Goal: Task Accomplishment & Management: Complete application form

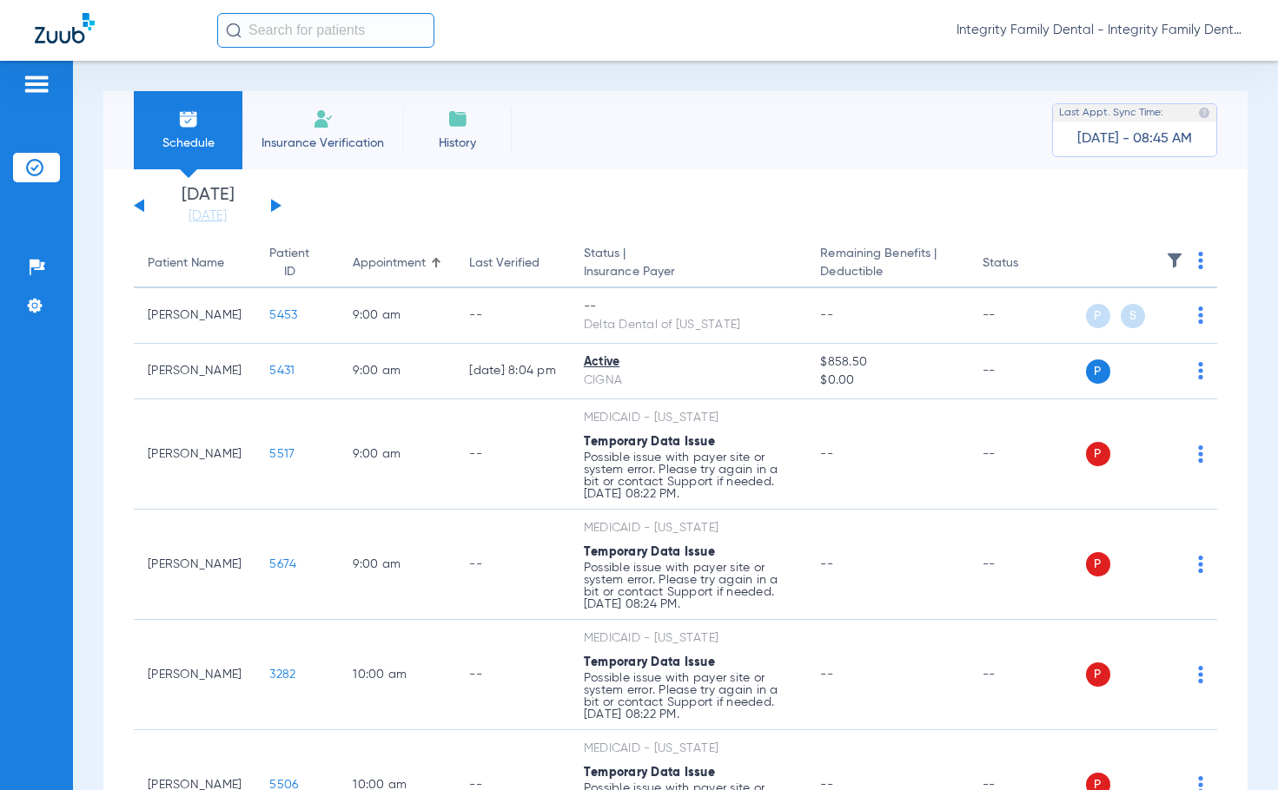
click at [350, 133] on li "Insurance Verification" at bounding box center [322, 130] width 161 height 78
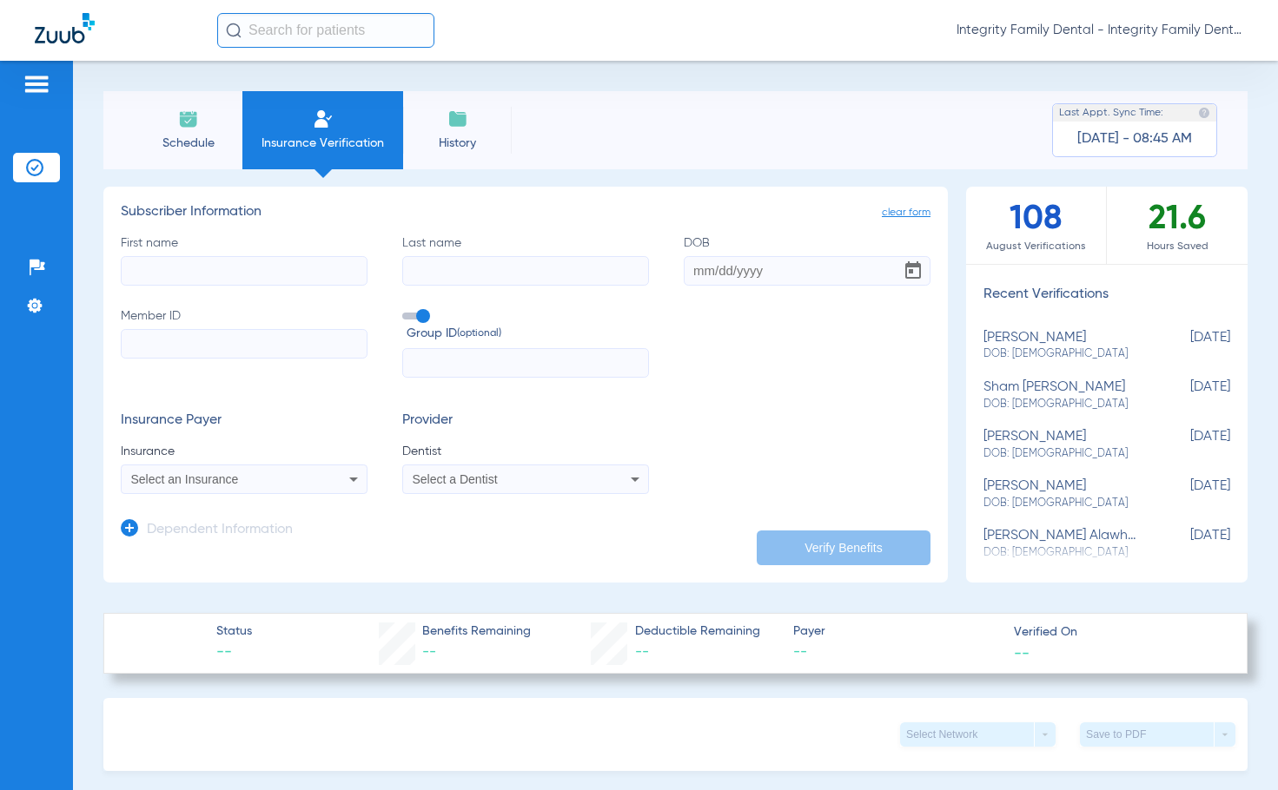
paste input "[GEOGRAPHIC_DATA]"
type input "[GEOGRAPHIC_DATA]"
paste input "Smanyaphirak"
type input "Smanyaphirak"
click at [752, 275] on input "DOB" at bounding box center [807, 271] width 247 height 30
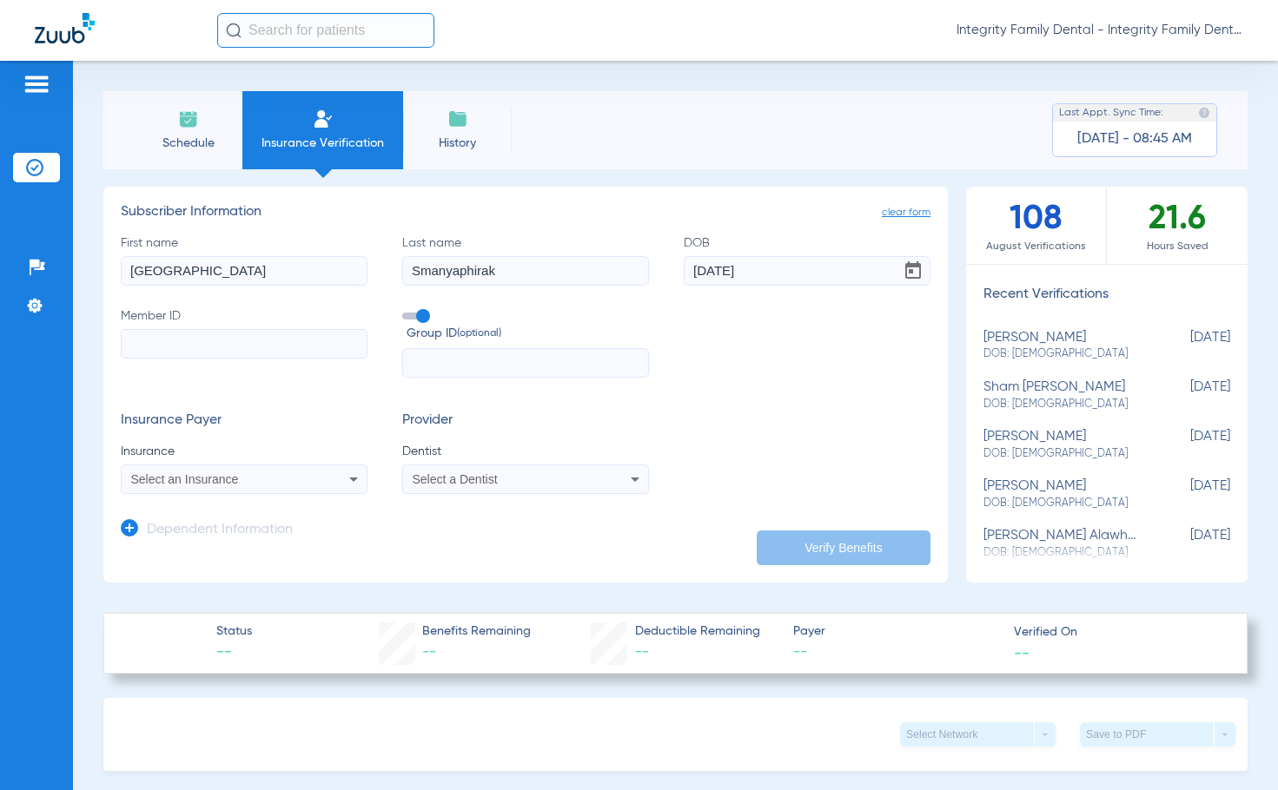
type input "[DATE]"
paste input "XOF827375535"
type input "XOF827375535"
click at [252, 483] on div "Select an Insurance" at bounding box center [222, 479] width 182 height 12
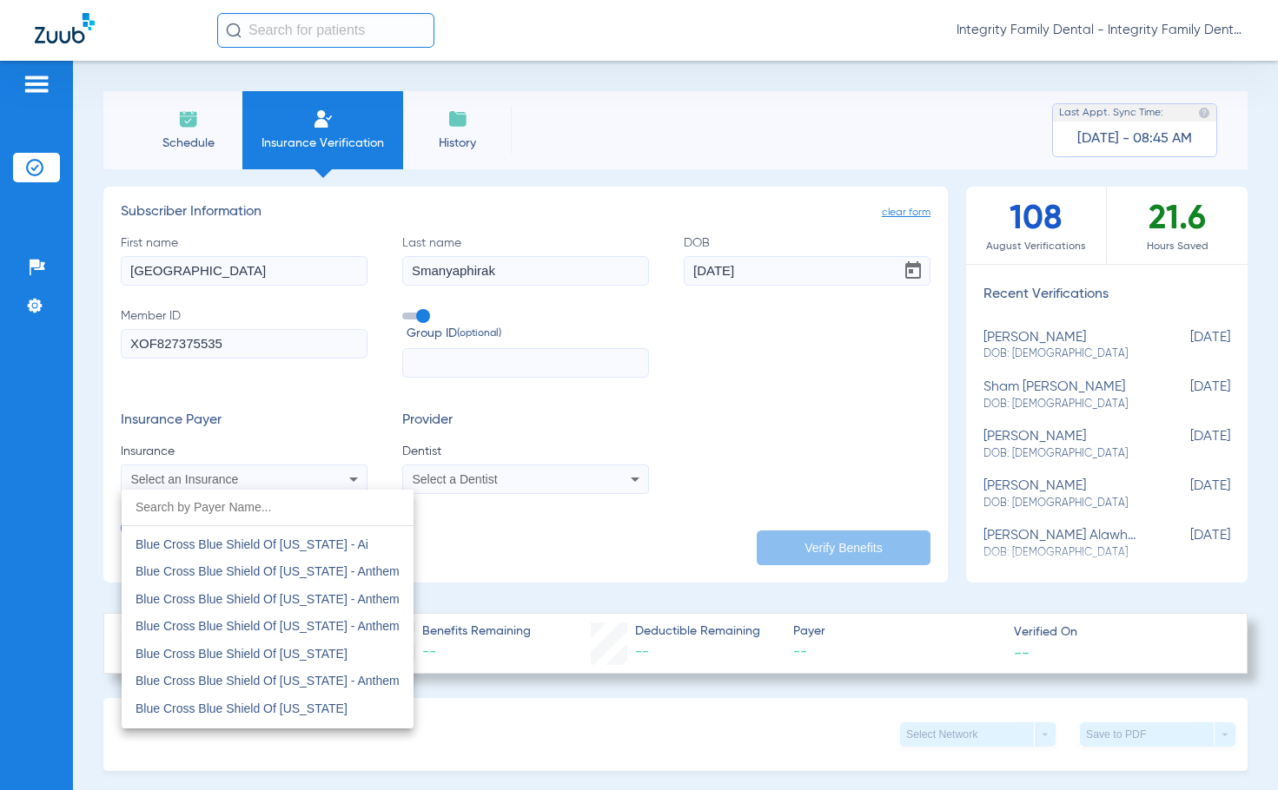
scroll to position [1303, 0]
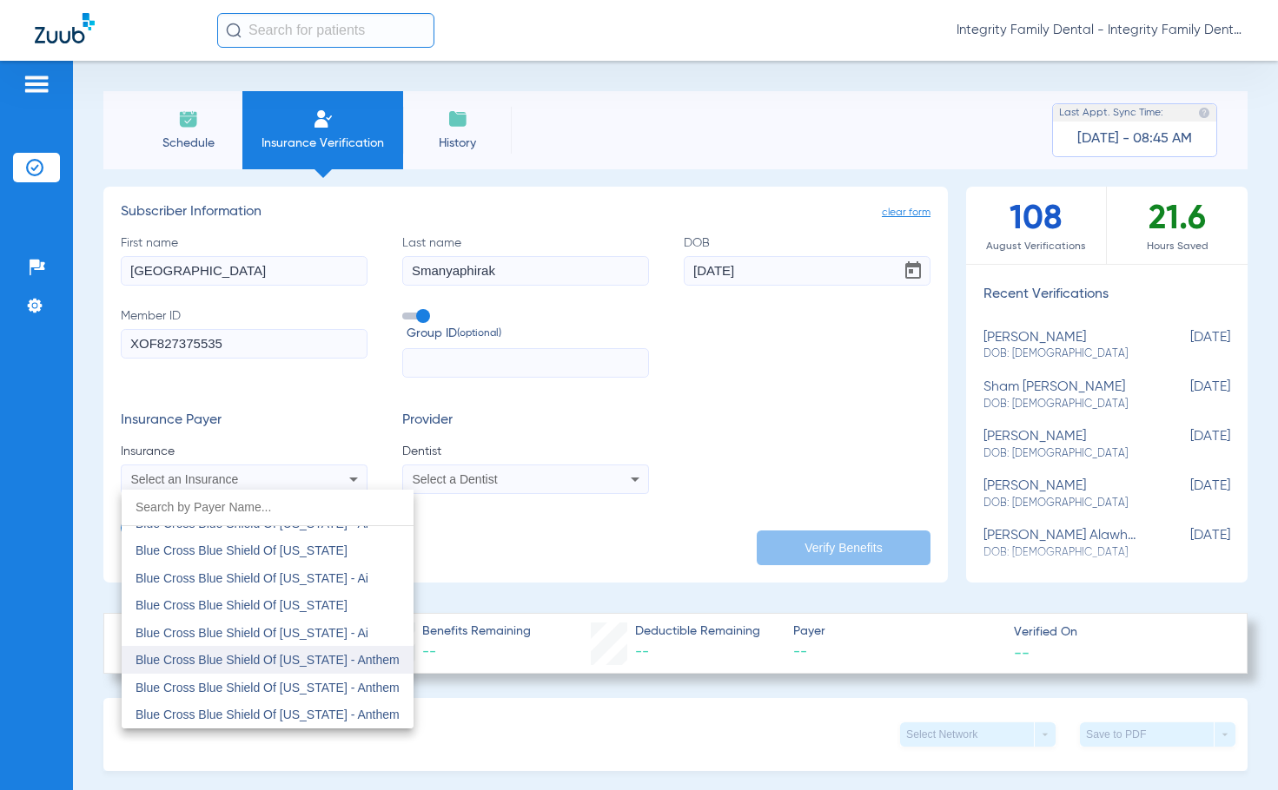
click at [292, 652] on mat-option "Blue Cross Blue Shield Of [US_STATE] - Anthem" at bounding box center [268, 660] width 292 height 28
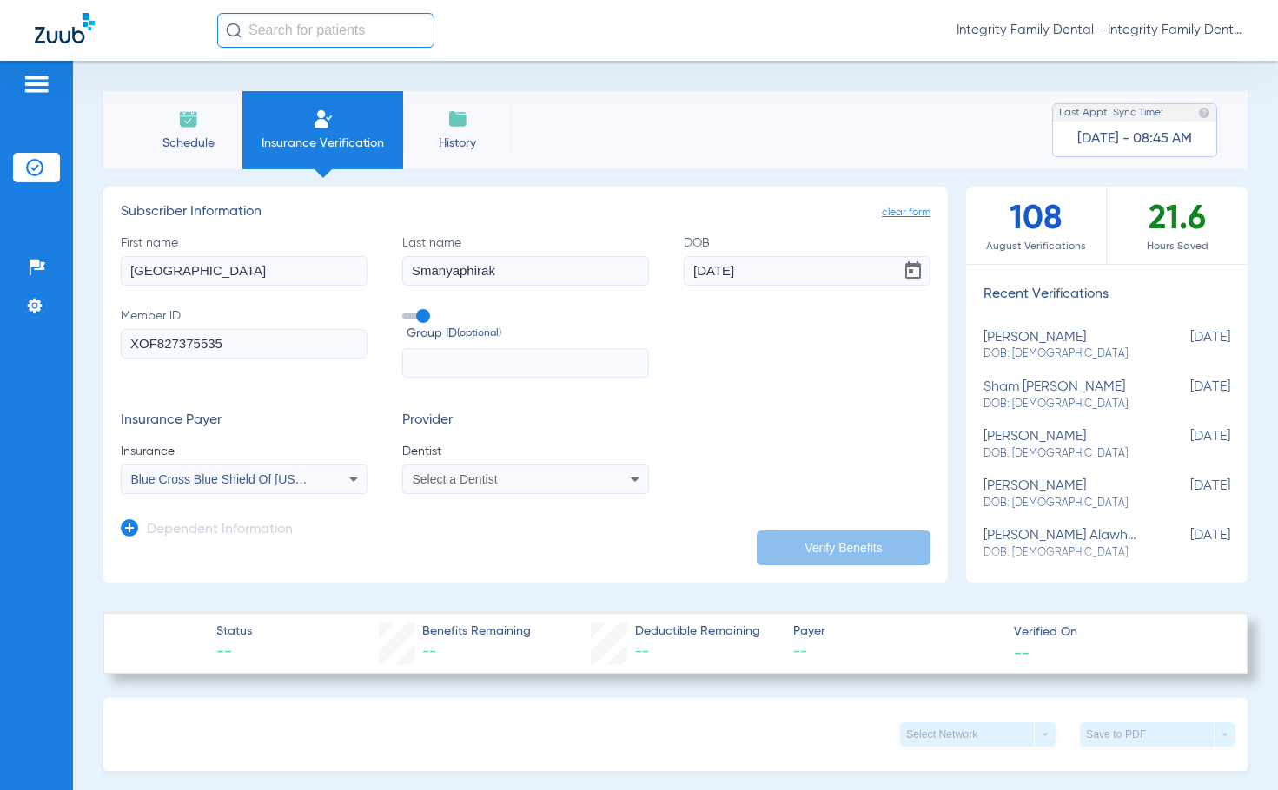
click at [537, 479] on div "Select a Dentist" at bounding box center [504, 479] width 182 height 12
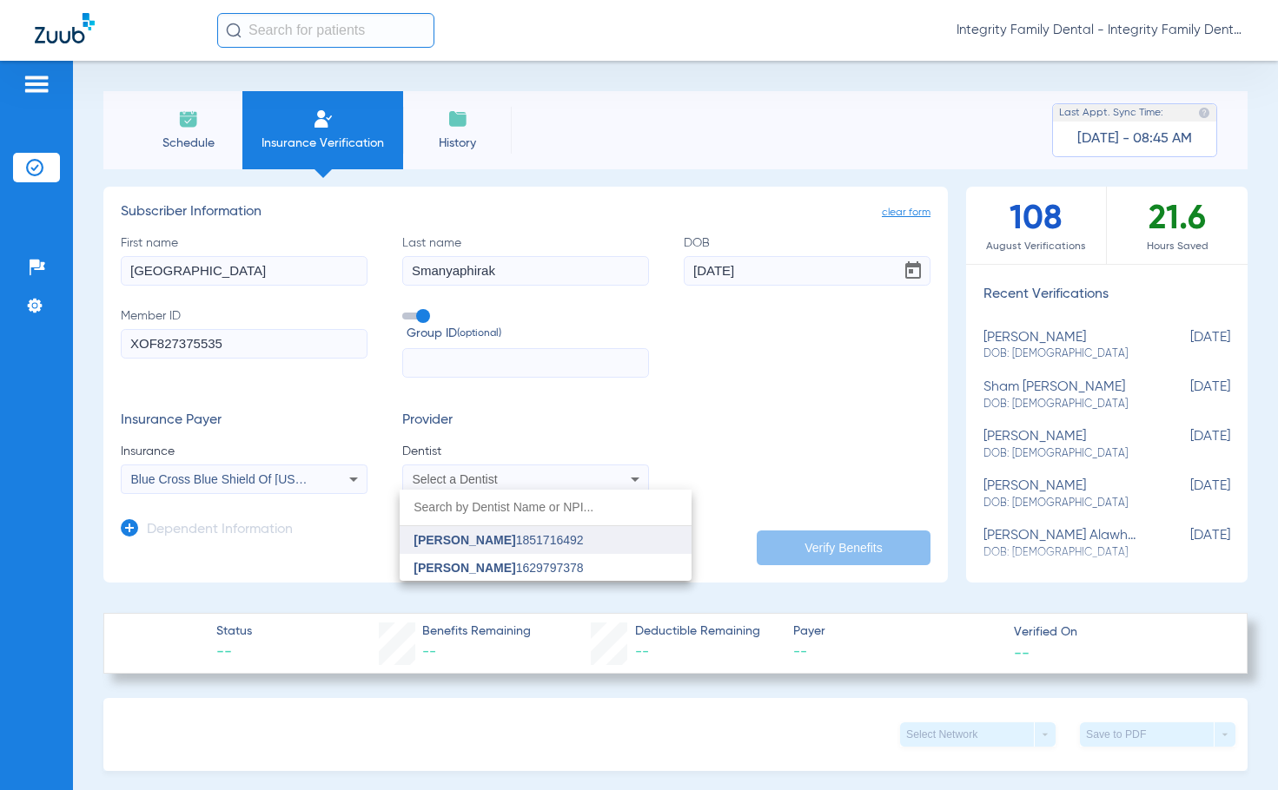
click at [519, 532] on mat-option "[PERSON_NAME] 1851716492" at bounding box center [546, 540] width 292 height 28
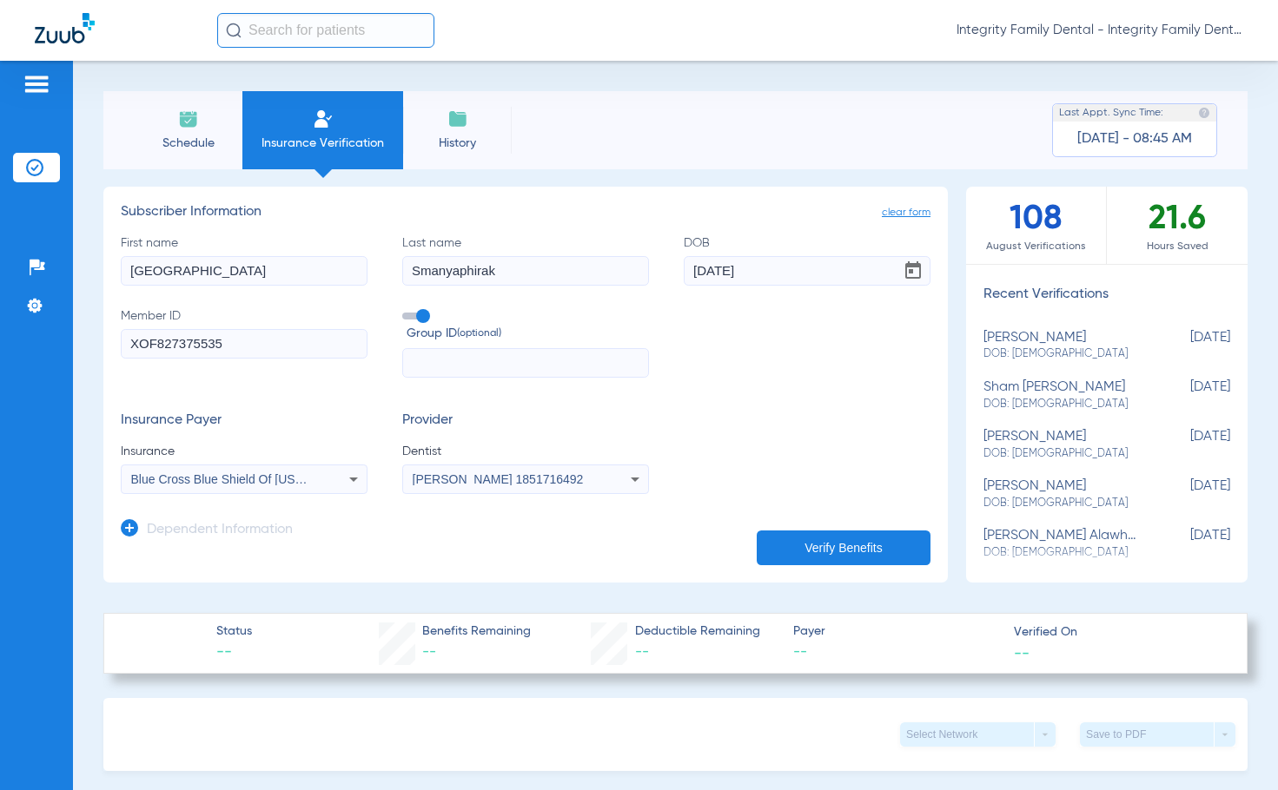
click at [844, 534] on button "Verify Benefits" at bounding box center [844, 548] width 174 height 35
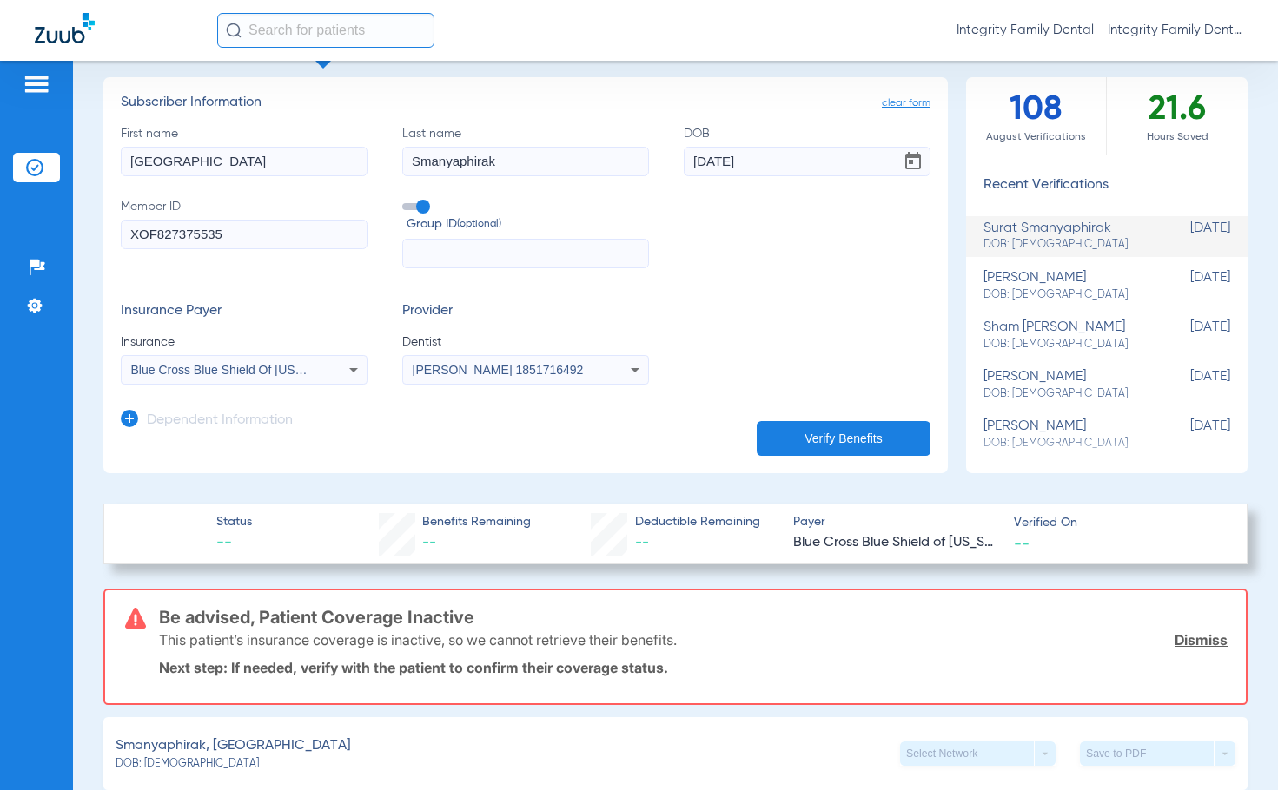
scroll to position [0, 0]
